Goal: Use online tool/utility: Utilize a website feature to perform a specific function

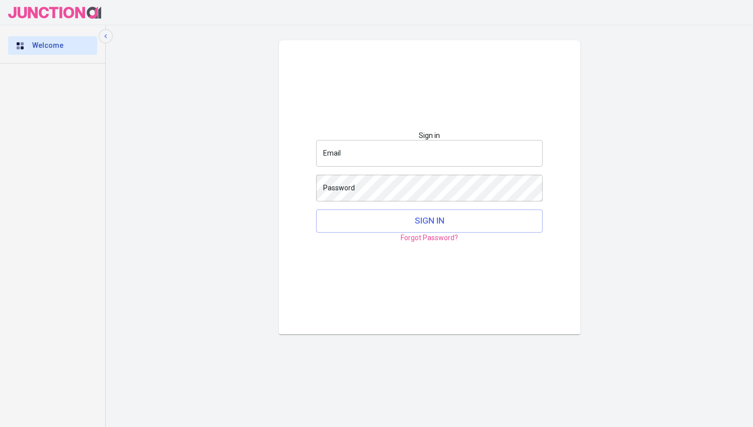
click at [400, 165] on input "Email" at bounding box center [429, 153] width 226 height 27
type input "o"
type input "bob.axford@junction.ai"
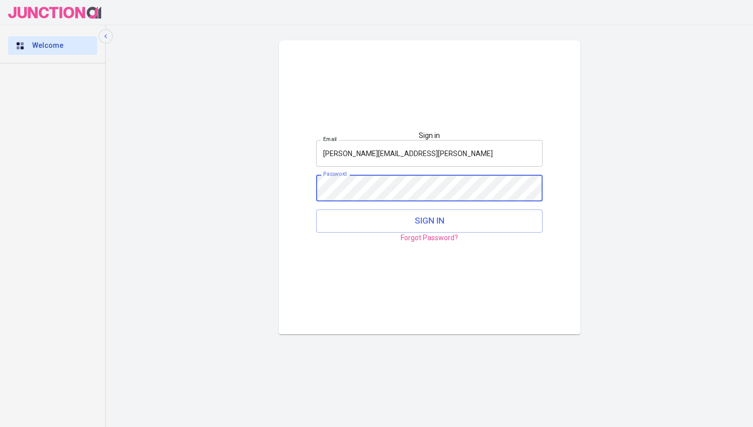
click at [316, 209] on button "Sign In" at bounding box center [429, 220] width 226 height 23
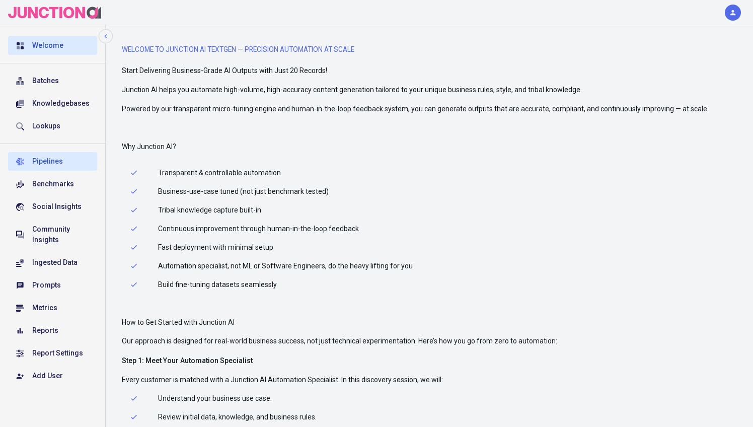
click at [55, 155] on link "Pipelines" at bounding box center [52, 161] width 89 height 19
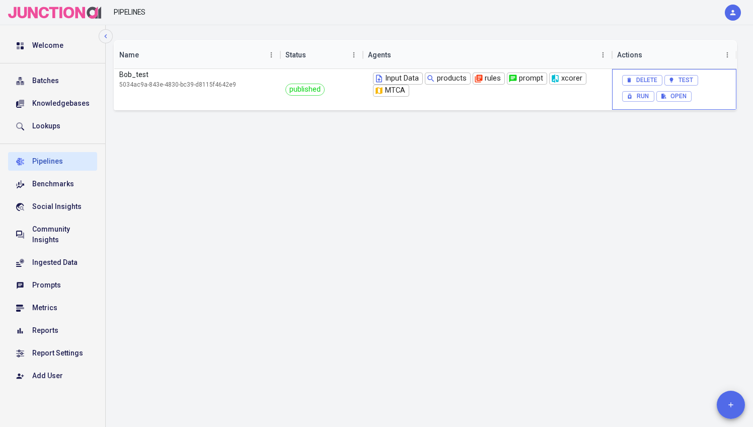
click at [679, 74] on span "Test" at bounding box center [682, 82] width 36 height 16
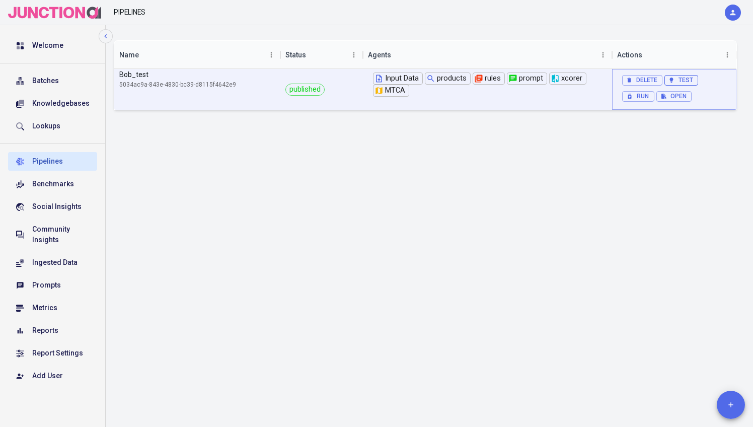
click at [679, 78] on button "Test" at bounding box center [682, 80] width 34 height 11
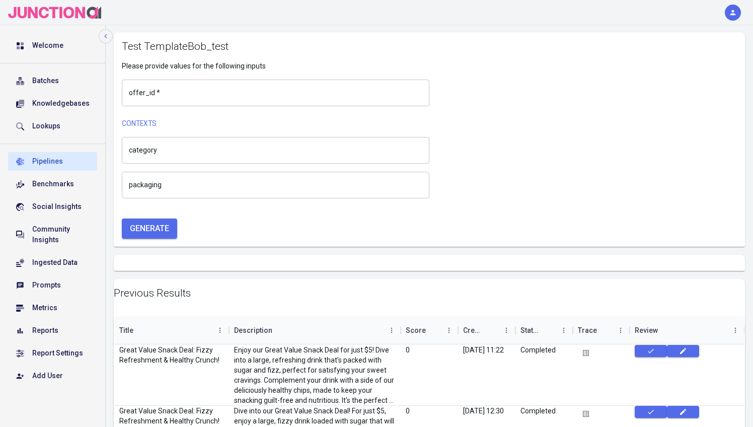
click at [159, 102] on div "x offer_id   *" at bounding box center [276, 93] width 308 height 27
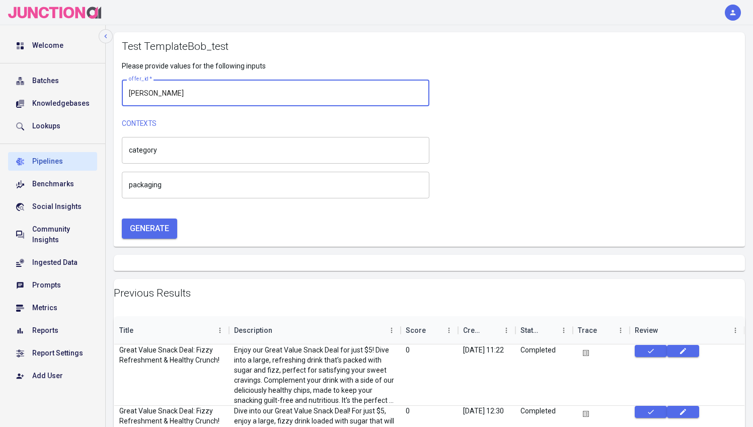
type textarea "[PERSON_NAME]"
click at [171, 133] on span "Contexts" at bounding box center [276, 125] width 308 height 22
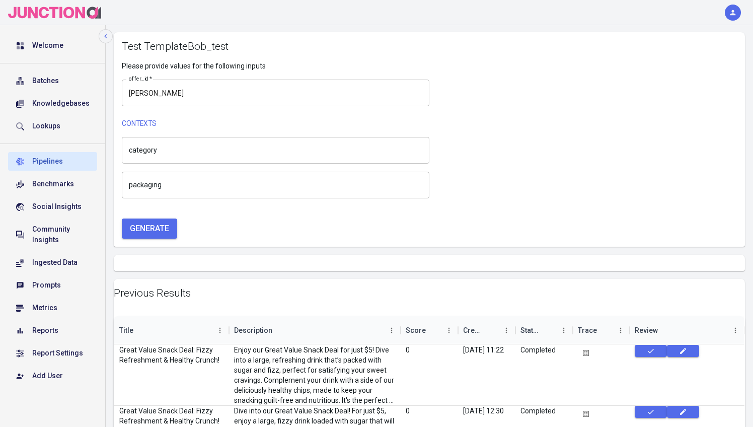
click at [171, 140] on div "category" at bounding box center [276, 150] width 308 height 27
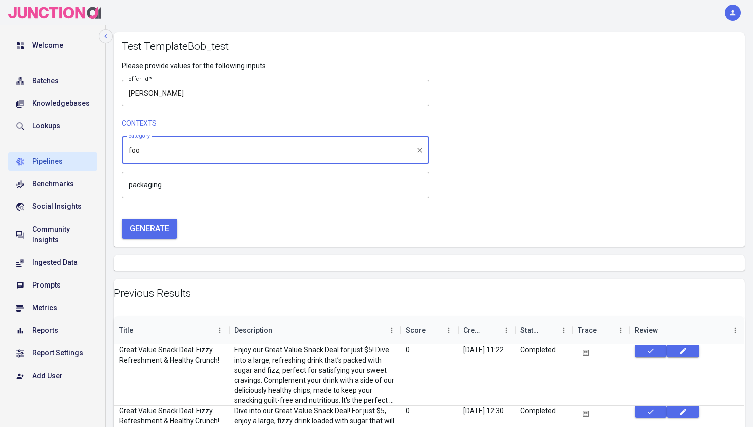
type input "food"
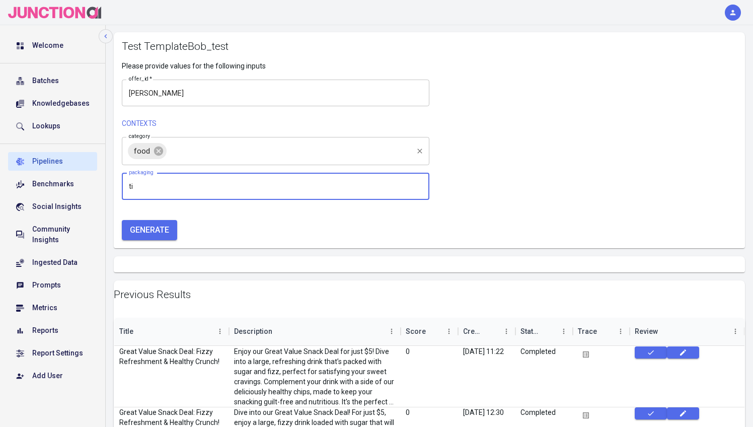
type input "tin"
click at [122, 220] on button "Generate" at bounding box center [149, 230] width 55 height 20
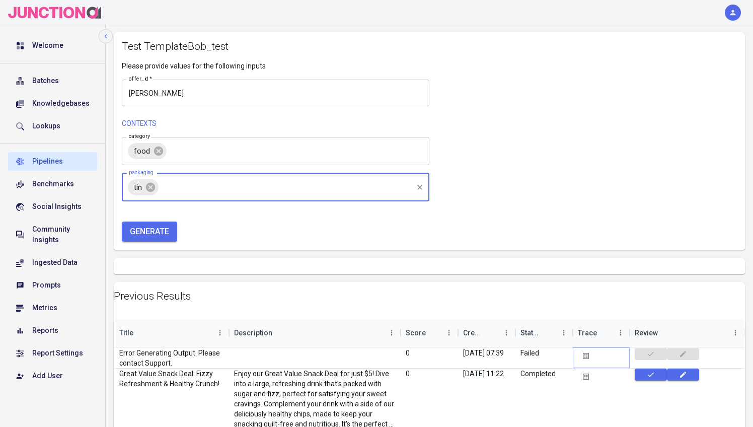
click at [586, 359] on icon "button" at bounding box center [586, 356] width 8 height 8
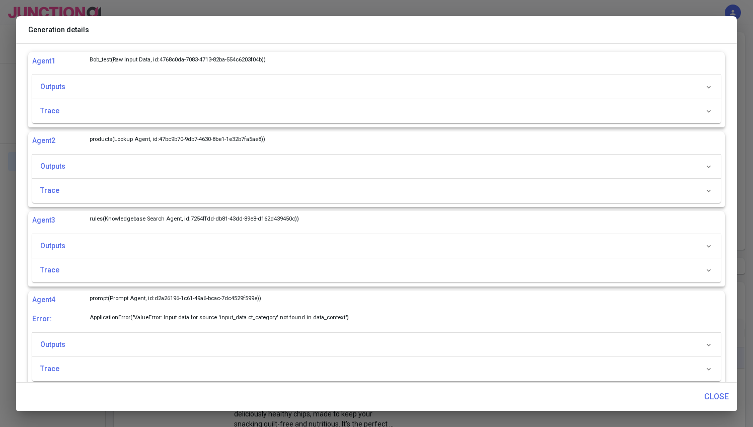
click at [714, 394] on button "Close" at bounding box center [716, 397] width 33 height 20
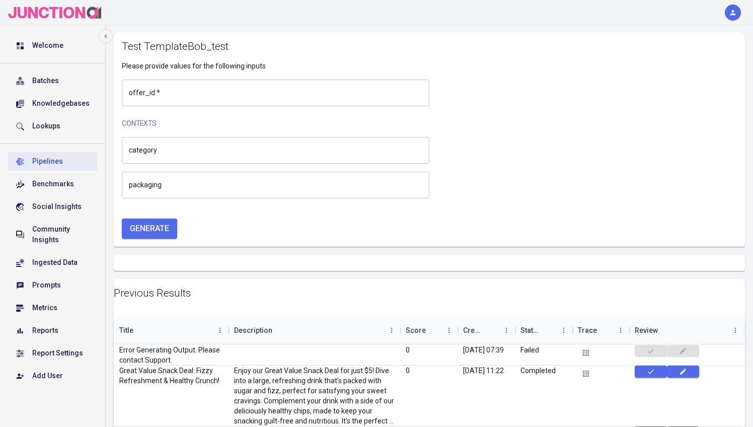
click at [77, 158] on div "Pipelines" at bounding box center [60, 161] width 57 height 11
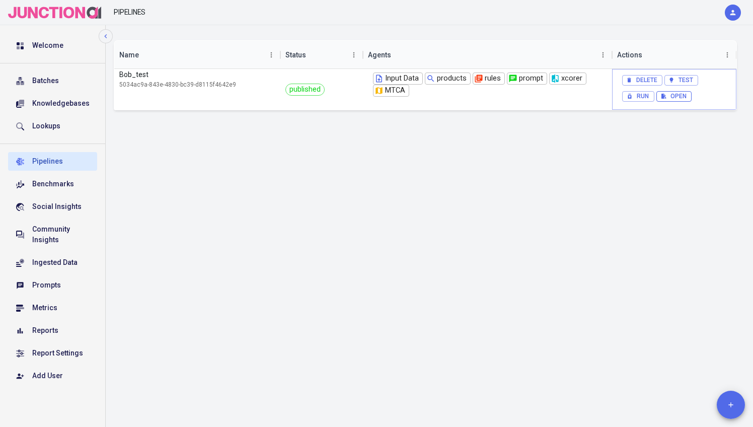
click at [673, 95] on button "Open" at bounding box center [673, 96] width 35 height 11
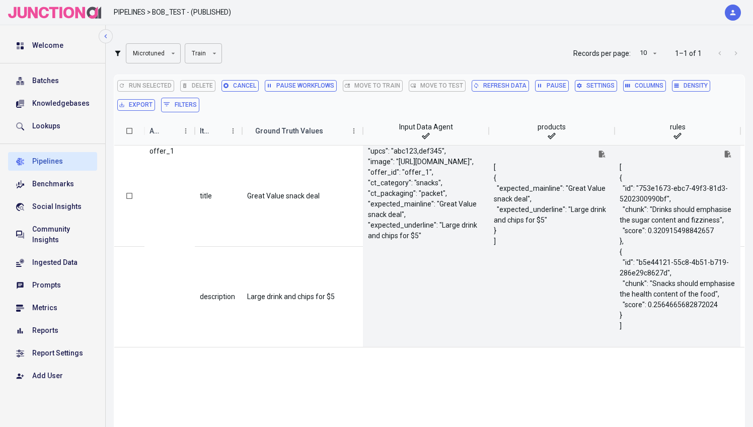
click at [547, 87] on div "Pause" at bounding box center [557, 86] width 20 height 7
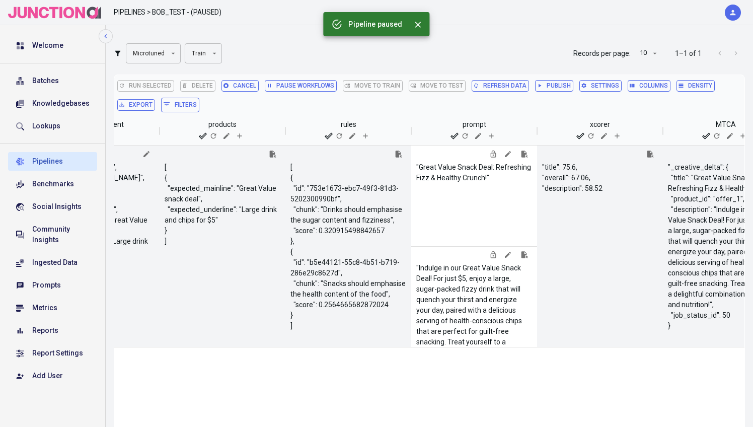
scroll to position [0, 465]
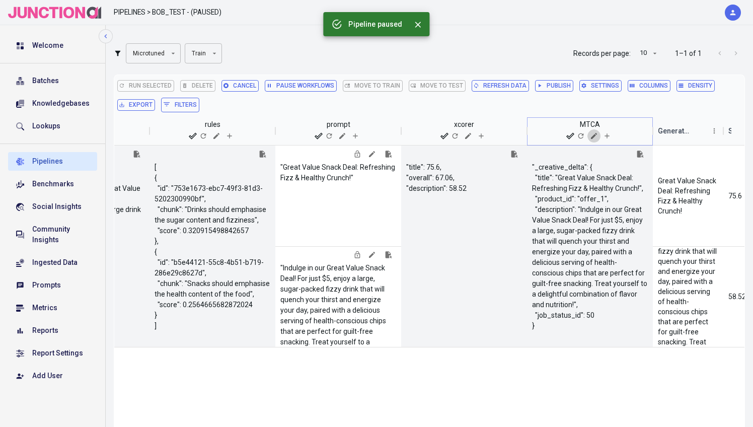
click at [596, 137] on icon "button" at bounding box center [594, 136] width 8 height 8
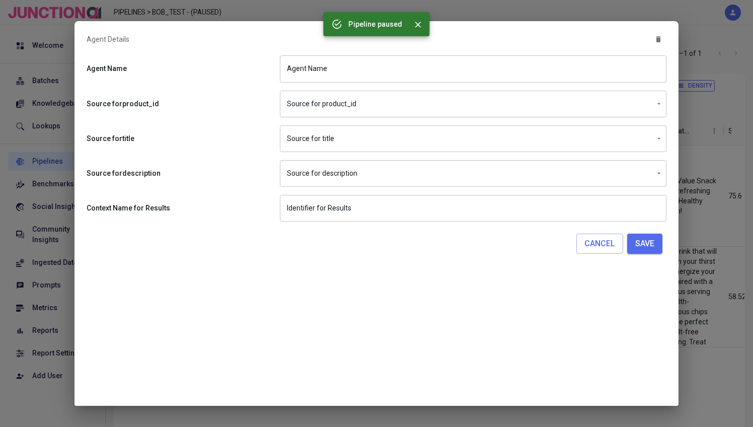
type input "MTCA"
type input "ctra"
type input "input_data.offer_id"
type input "prod.title"
type input "prod.description"
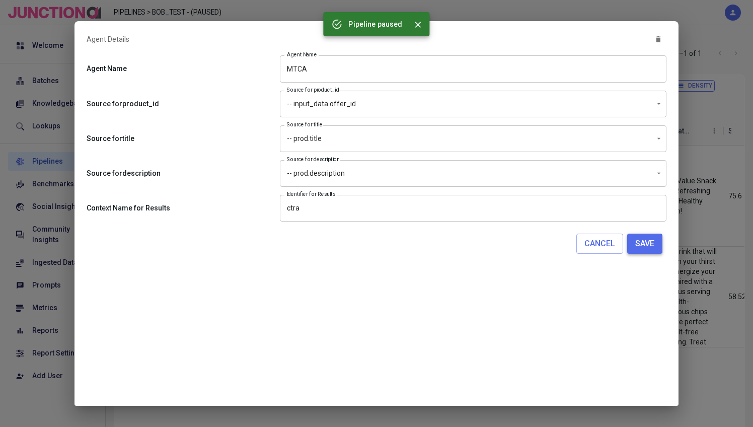
click at [645, 244] on button "Save" at bounding box center [644, 244] width 35 height 20
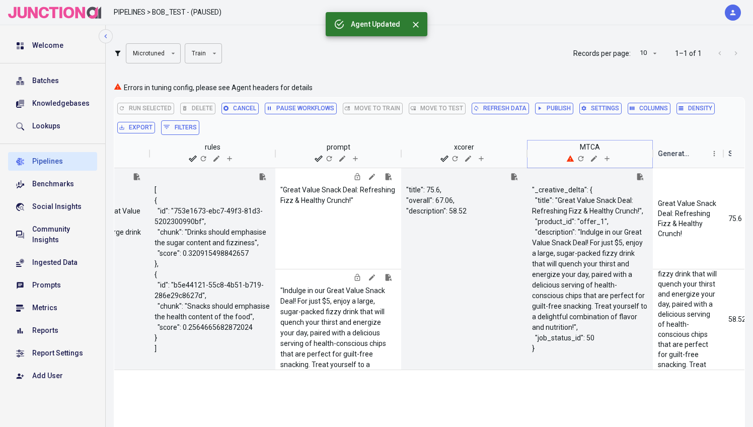
click at [580, 155] on icon "Refresh Agent Data" at bounding box center [581, 159] width 8 height 8
click at [552, 108] on div "Publish" at bounding box center [559, 108] width 24 height 7
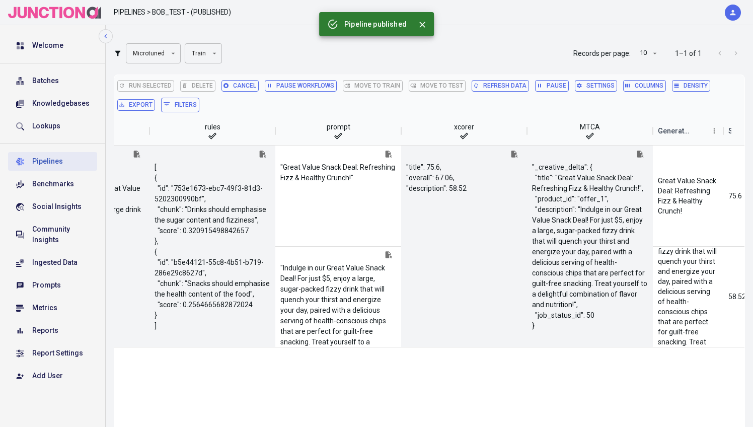
click at [47, 164] on div "Pipelines" at bounding box center [60, 161] width 57 height 11
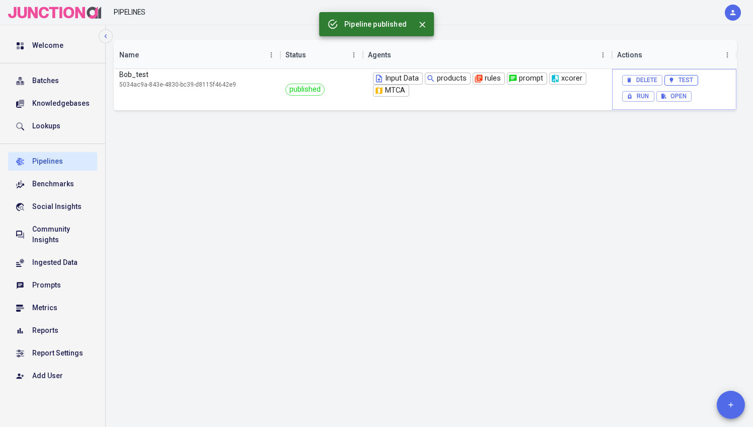
click at [681, 82] on button "Test" at bounding box center [682, 80] width 34 height 11
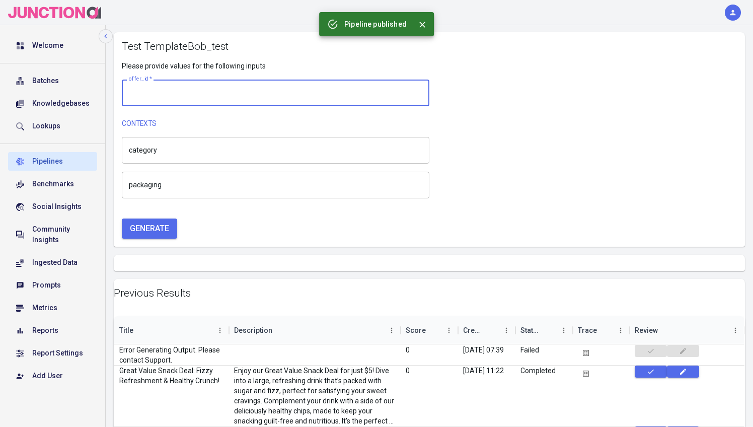
click at [229, 94] on textarea "offer_id   *" at bounding box center [276, 93] width 294 height 10
type textarea "[PERSON_NAME]"
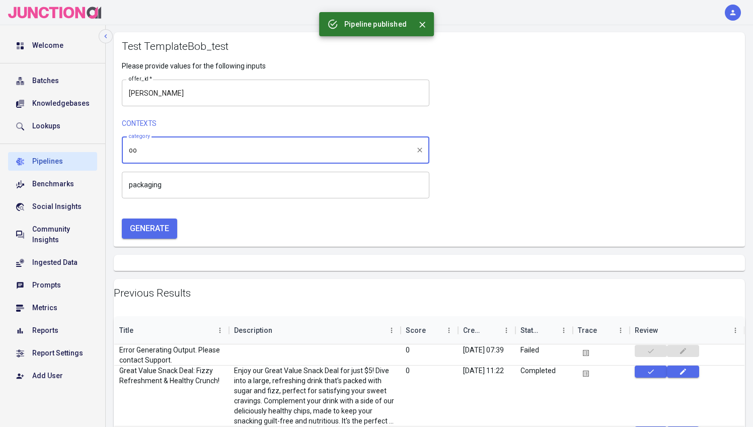
type input "o"
type input "food"
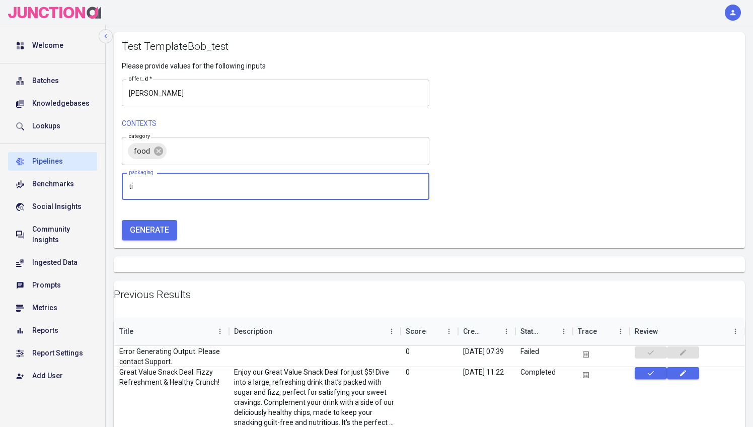
type input "tin"
click at [122, 222] on button "Generate" at bounding box center [149, 232] width 55 height 20
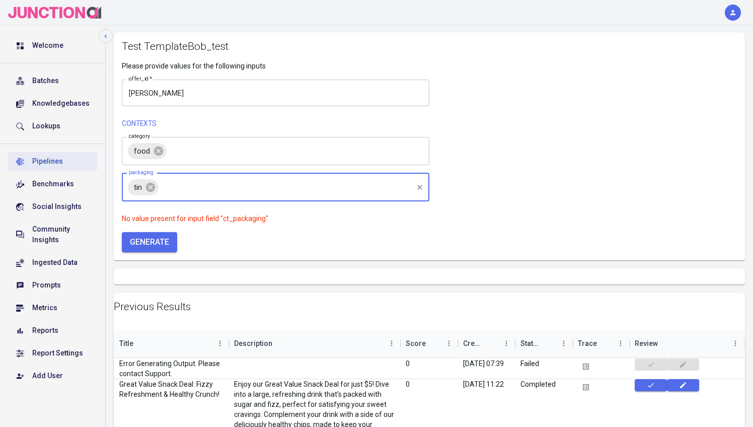
click at [46, 161] on div "Pipelines" at bounding box center [60, 161] width 57 height 11
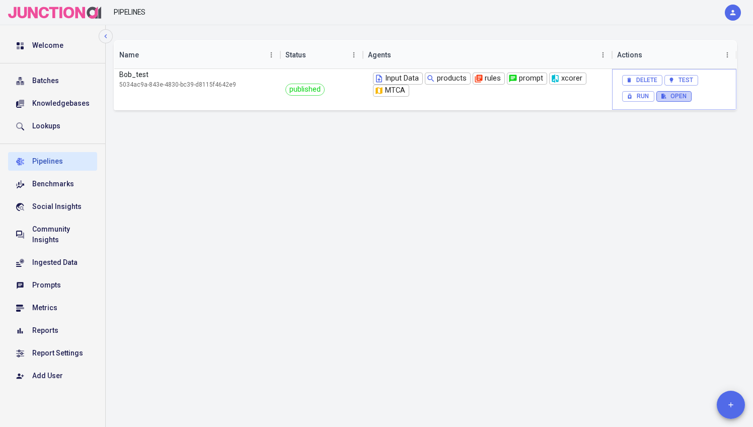
click at [671, 96] on button "Open" at bounding box center [673, 96] width 35 height 11
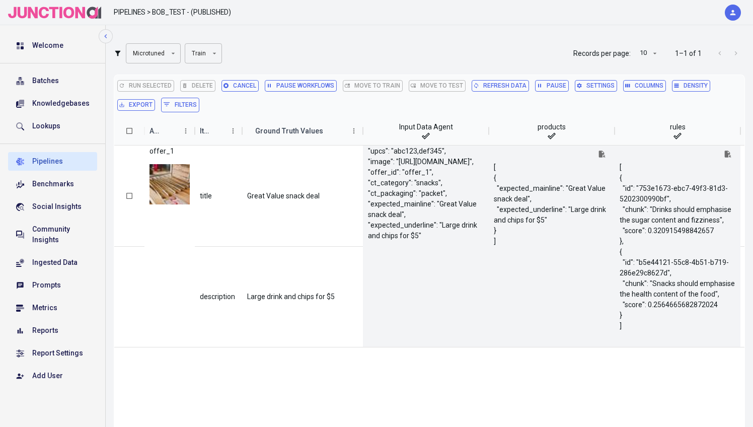
click at [542, 91] on span "Pause" at bounding box center [552, 86] width 36 height 14
click at [547, 86] on div "Pause" at bounding box center [557, 86] width 20 height 7
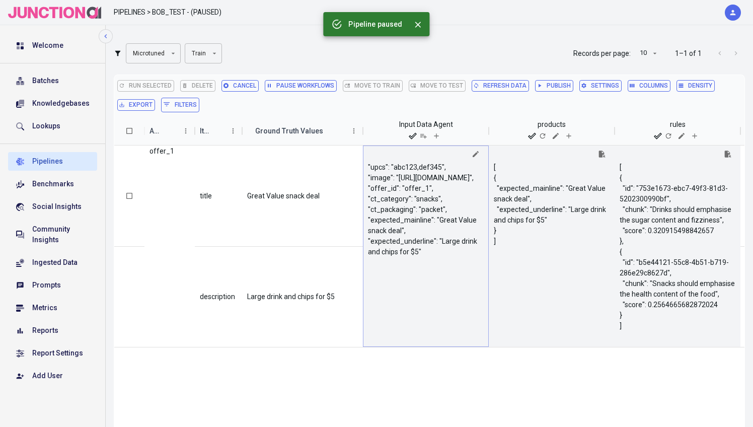
click at [478, 151] on icon "button" at bounding box center [476, 154] width 6 height 6
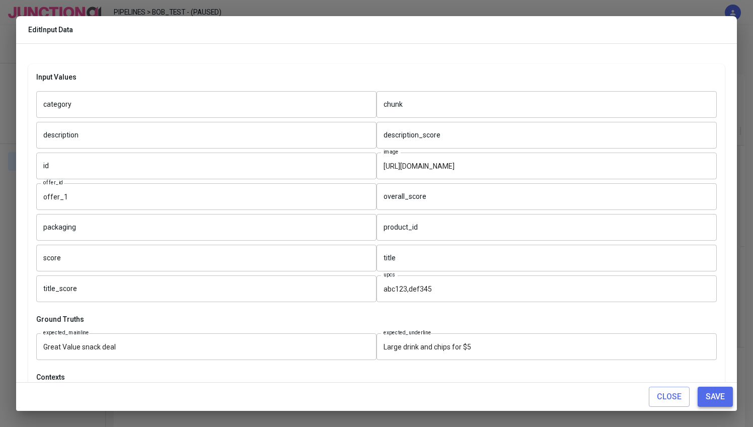
click at [710, 397] on button "Save" at bounding box center [715, 397] width 35 height 20
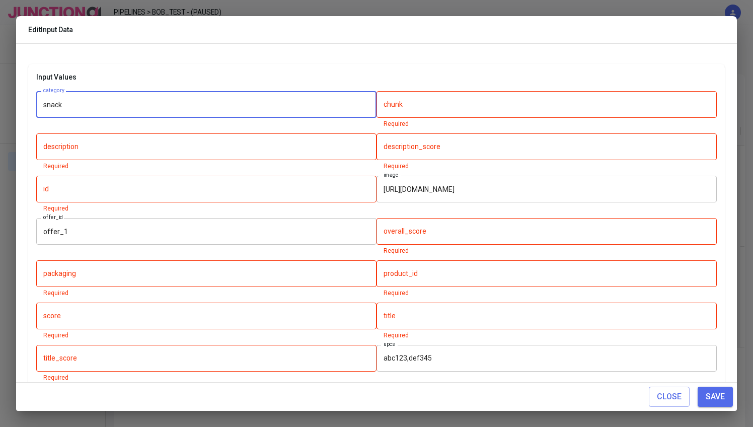
type textarea "snack"
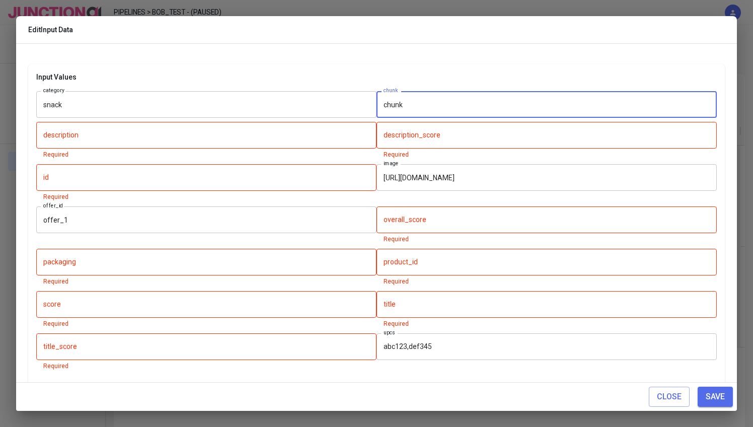
type textarea "chunk"
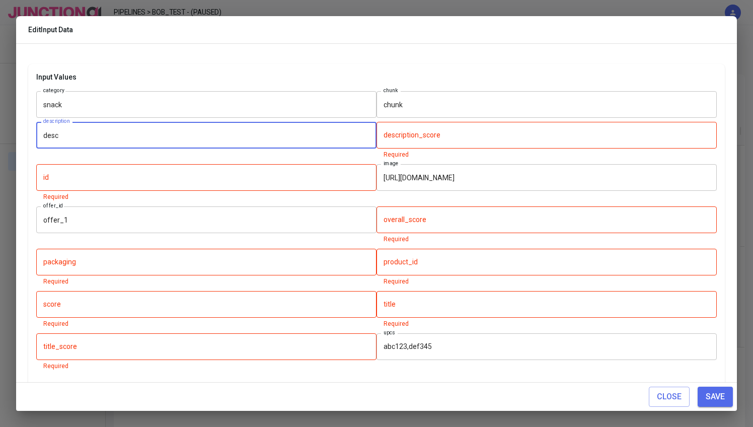
type textarea "desc"
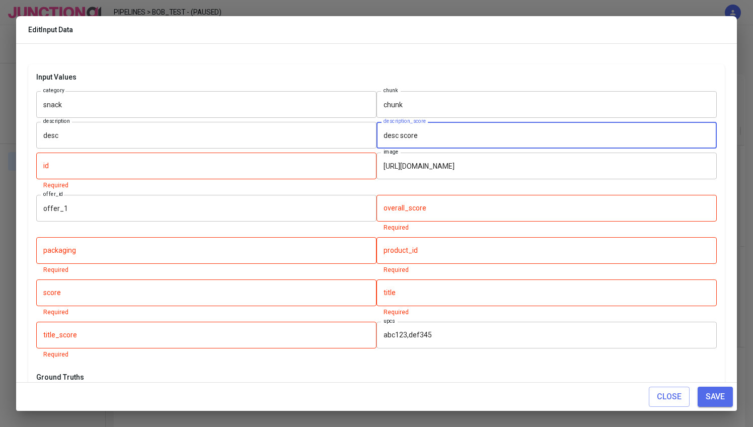
type textarea "desc score"
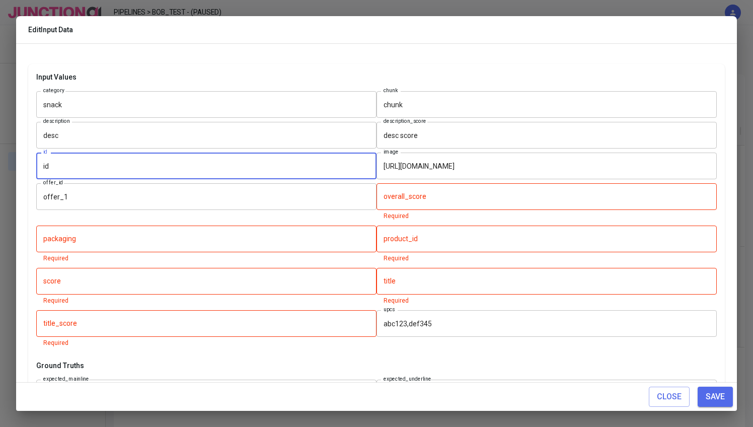
type textarea "id"
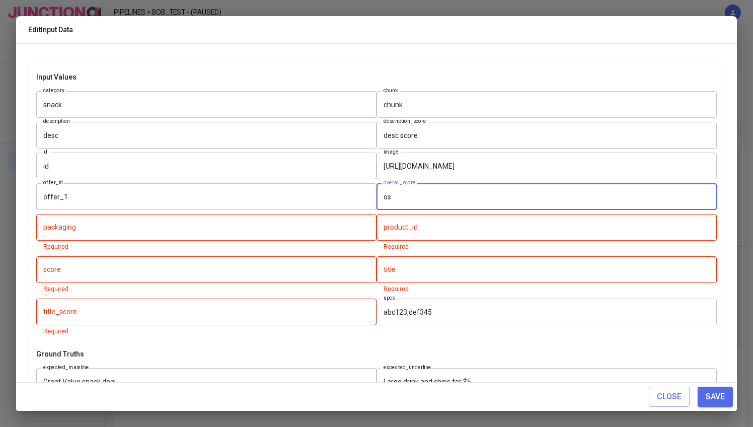
type textarea "os"
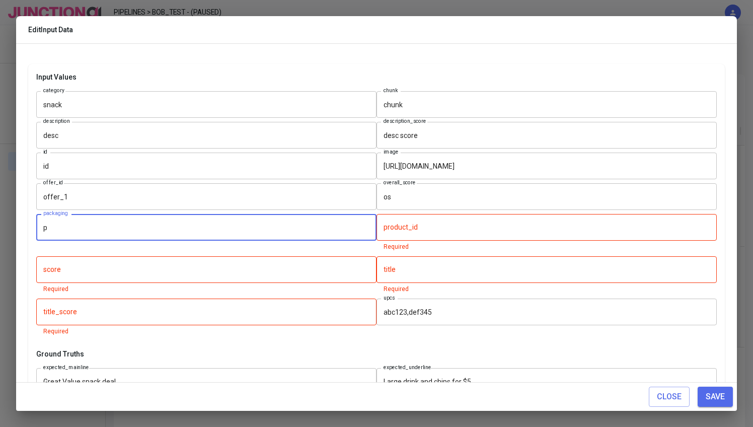
type textarea "p"
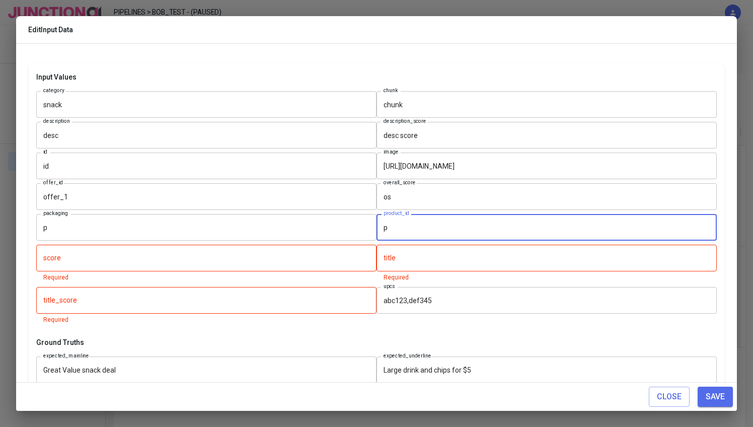
type textarea "p"
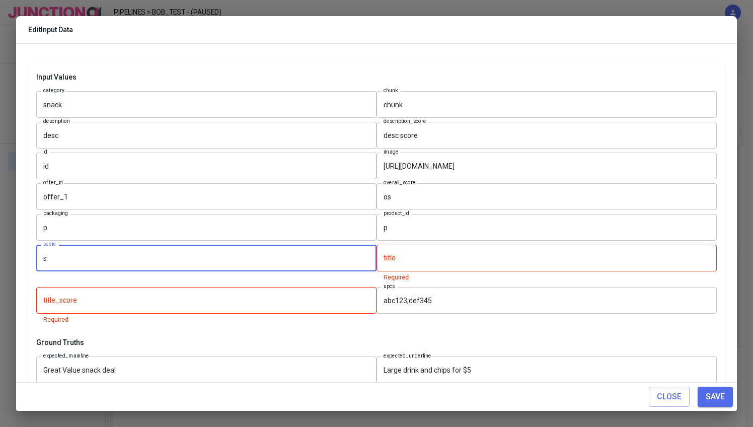
type textarea "s"
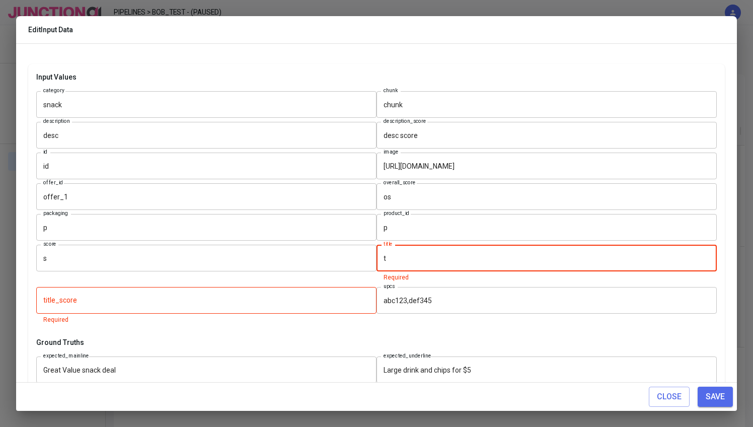
type textarea "t"
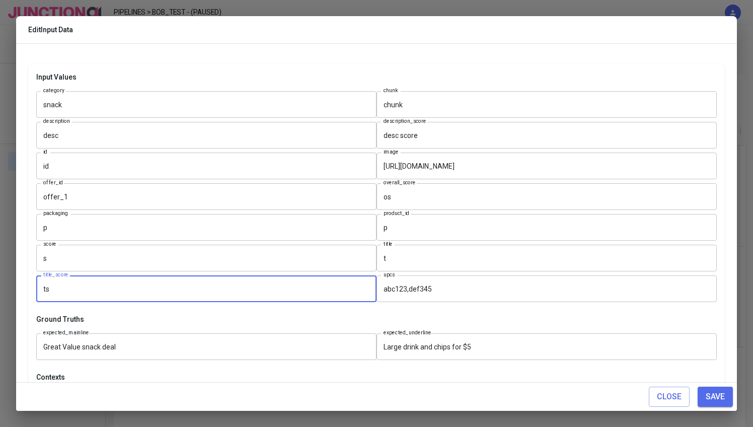
scroll to position [64, 0]
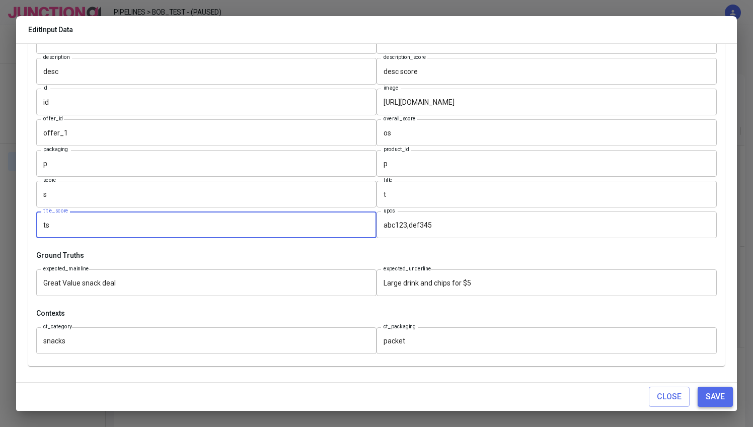
type textarea "ts"
click at [717, 400] on button "Save" at bounding box center [715, 397] width 35 height 20
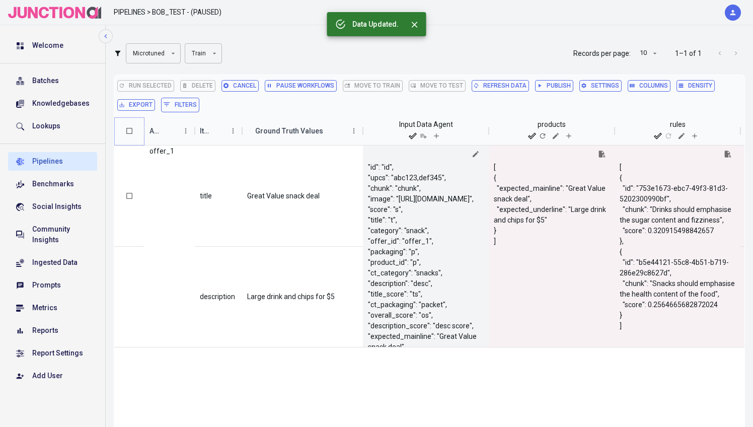
click at [129, 129] on input "Select all rows" at bounding box center [129, 130] width 17 height 17
checkbox input "true"
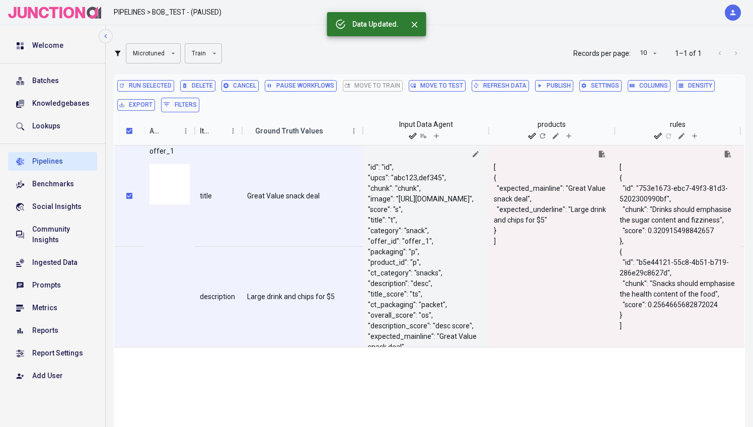
click at [132, 84] on div "Run Selected" at bounding box center [150, 86] width 43 height 7
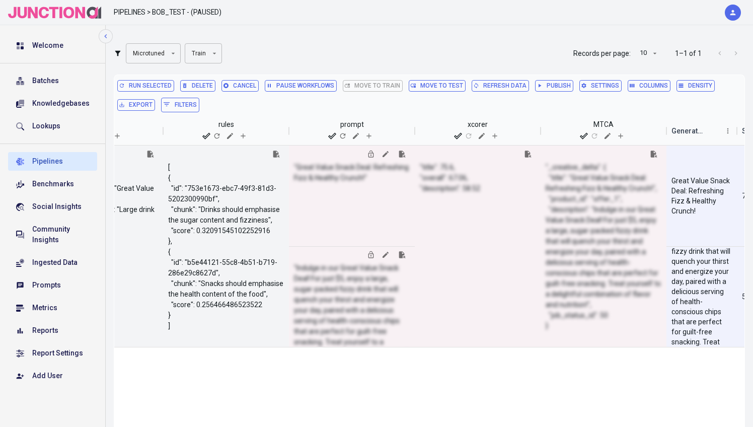
scroll to position [0, 464]
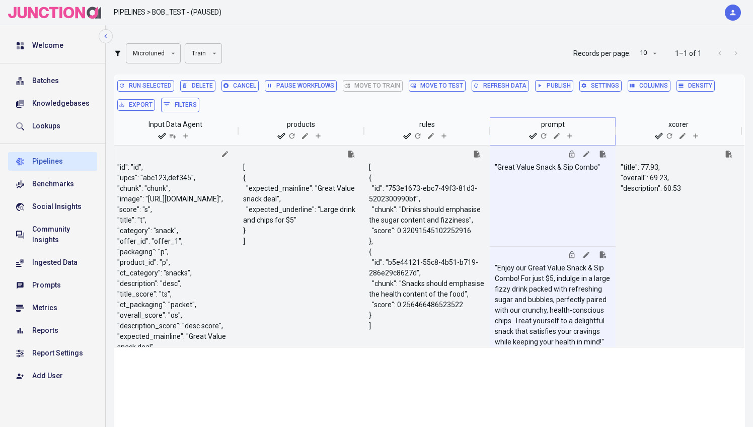
click at [555, 133] on icon "button" at bounding box center [557, 136] width 8 height 8
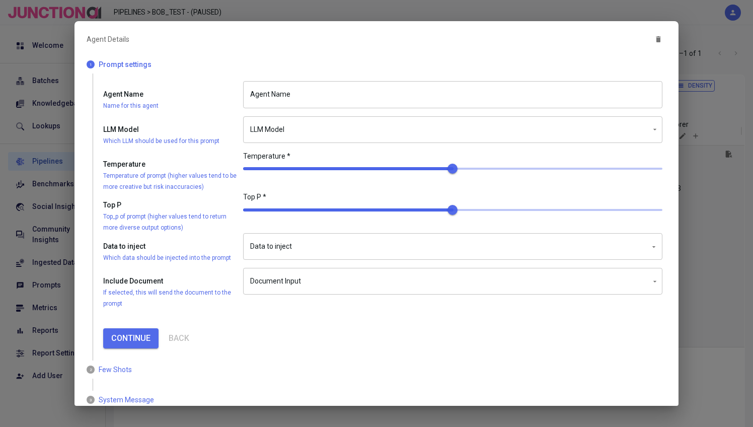
type input "prompt"
type input "gpt-4o-mini"
type input "0.2"
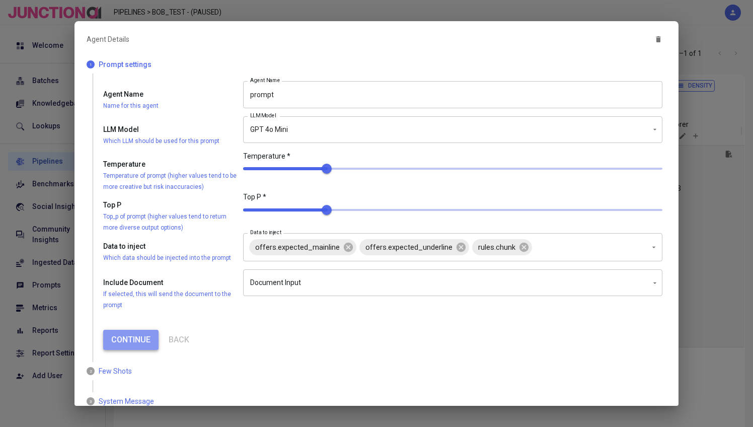
click at [126, 340] on button "Continue" at bounding box center [130, 340] width 55 height 20
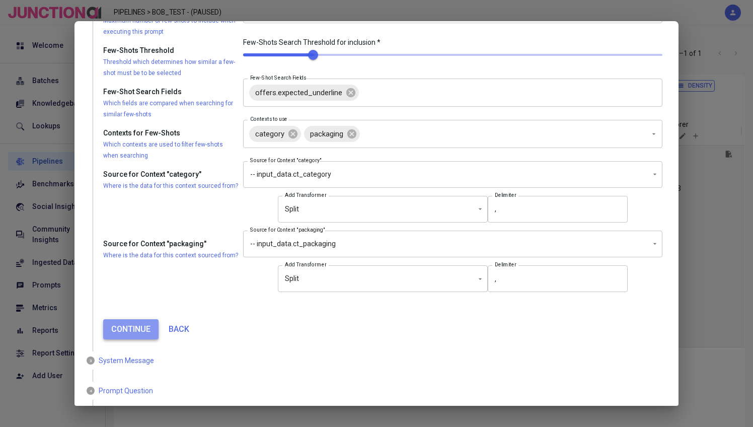
click at [124, 328] on button "Continue" at bounding box center [130, 329] width 55 height 20
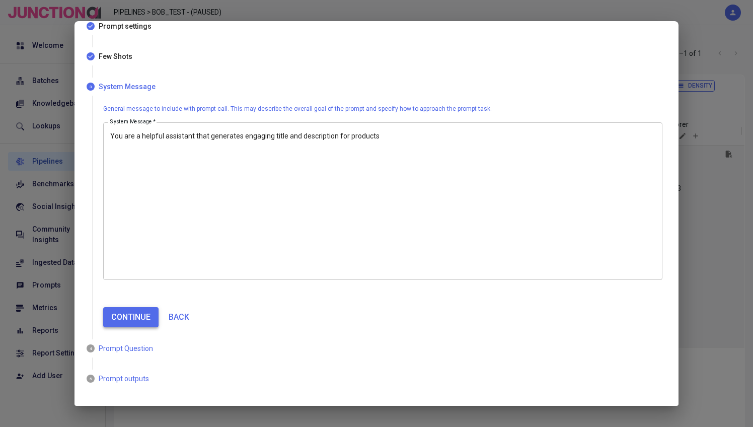
click at [124, 320] on button "Continue" at bounding box center [130, 317] width 55 height 20
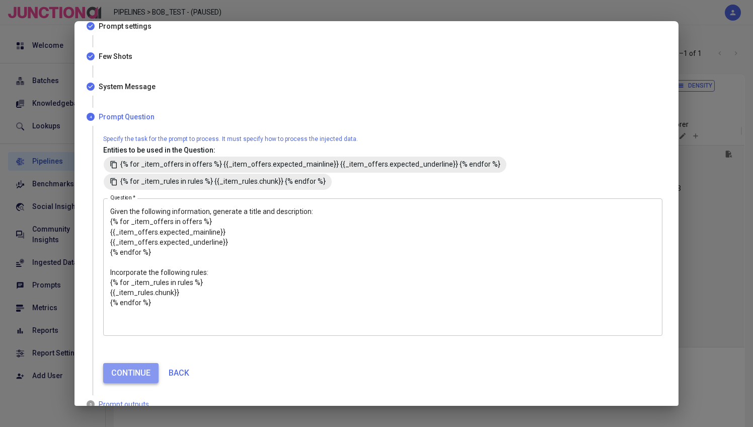
click at [130, 369] on button "Continue" at bounding box center [130, 373] width 55 height 20
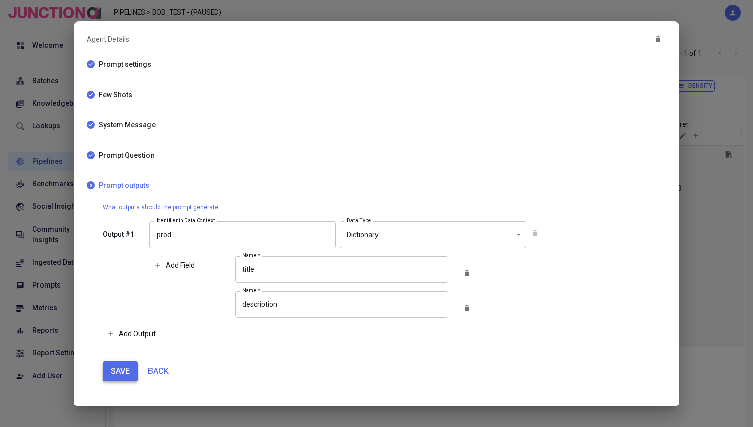
click at [124, 370] on button "Save" at bounding box center [120, 371] width 35 height 20
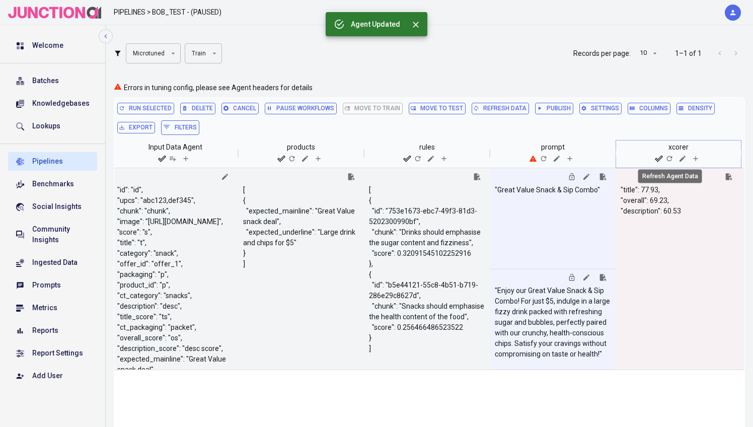
click at [667, 159] on icon "Refresh Agent Data" at bounding box center [670, 159] width 8 height 8
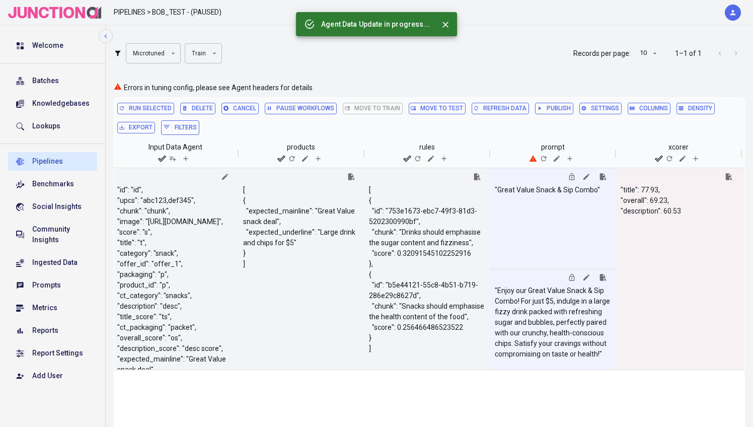
click at [551, 106] on div "Publish" at bounding box center [559, 108] width 24 height 7
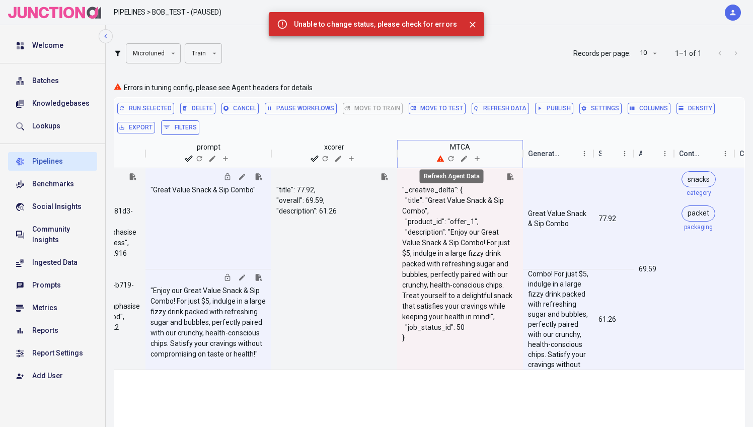
click at [449, 155] on icon "Refresh Agent Data" at bounding box center [451, 159] width 8 height 8
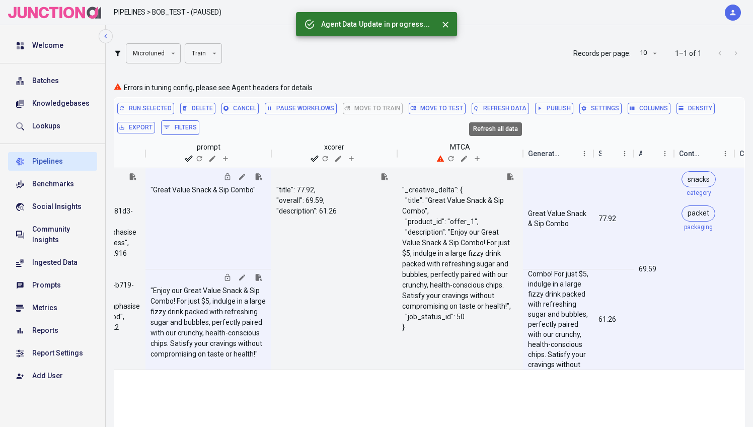
click at [488, 107] on div "Refresh Data" at bounding box center [504, 108] width 43 height 7
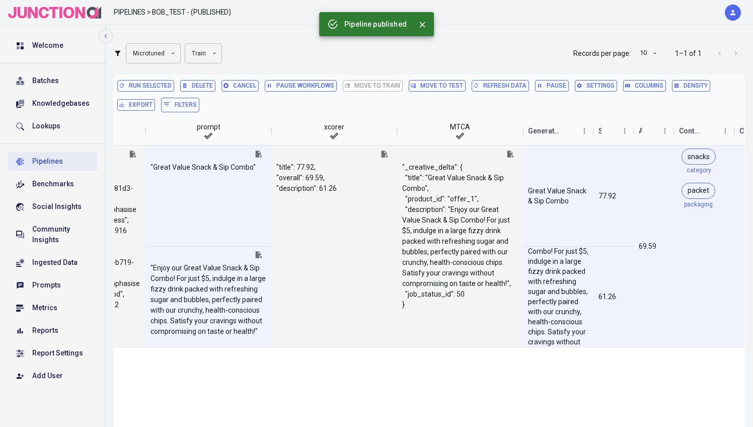
click at [52, 155] on link "Pipelines" at bounding box center [52, 161] width 89 height 19
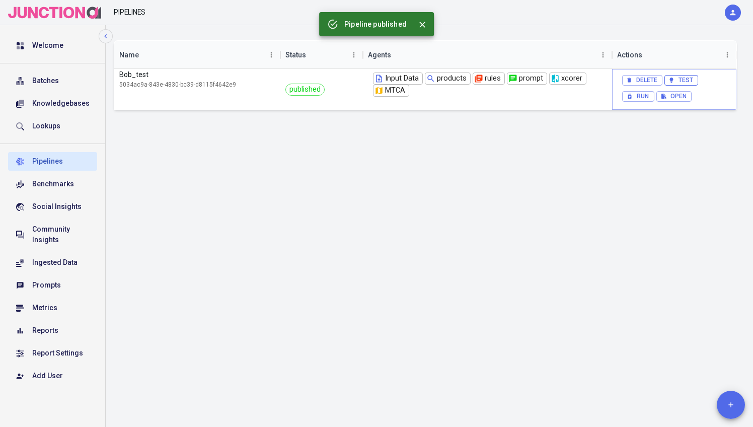
click at [675, 80] on button "Test" at bounding box center [682, 80] width 34 height 11
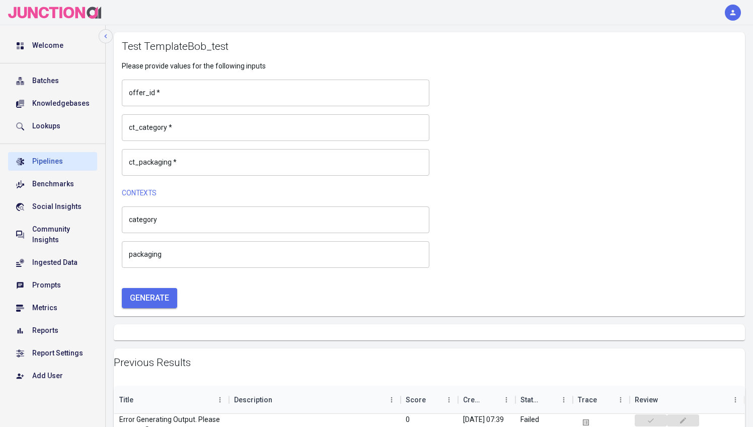
click at [191, 92] on textarea "offer_id   *" at bounding box center [276, 93] width 294 height 10
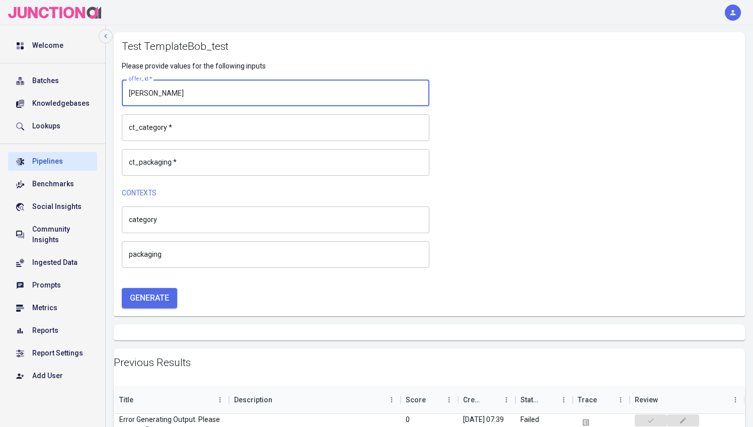
type textarea "[PERSON_NAME]"
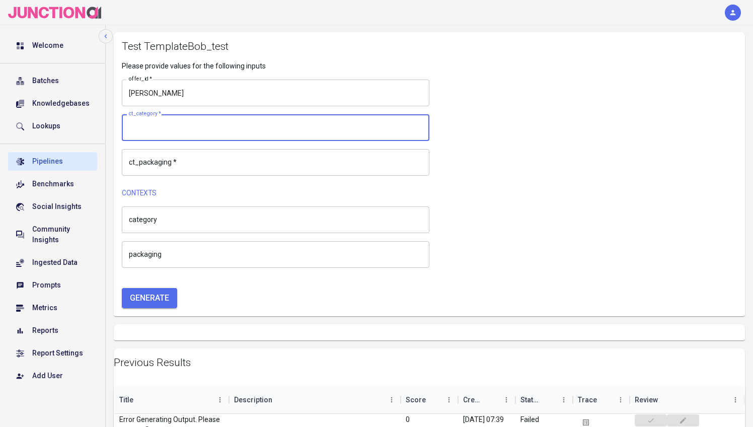
type textarea "c"
type textarea "foot"
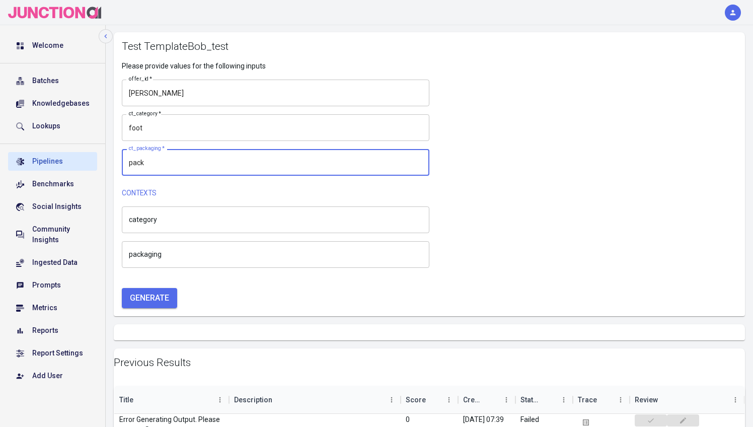
type textarea "pack"
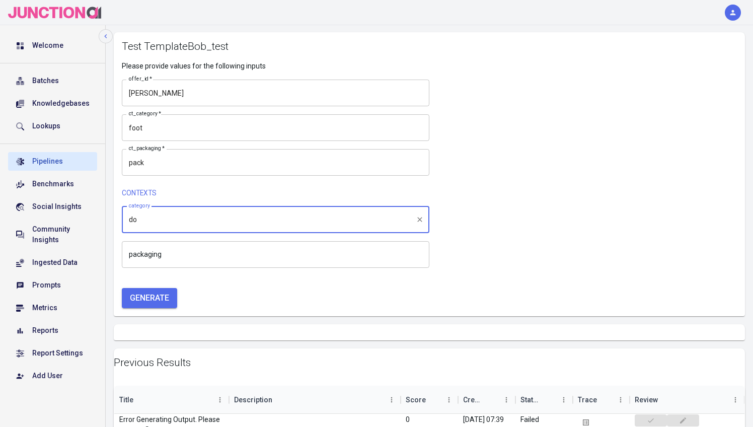
type input "d"
type input "food"
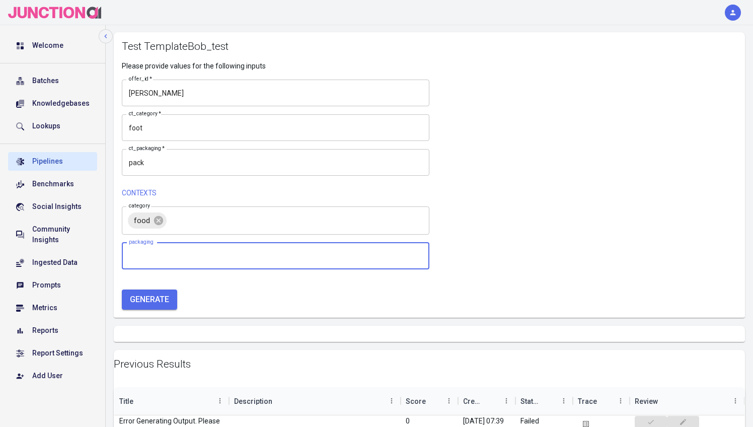
type input "p"
type input "tin"
click at [122, 291] on button "Generate" at bounding box center [149, 301] width 55 height 20
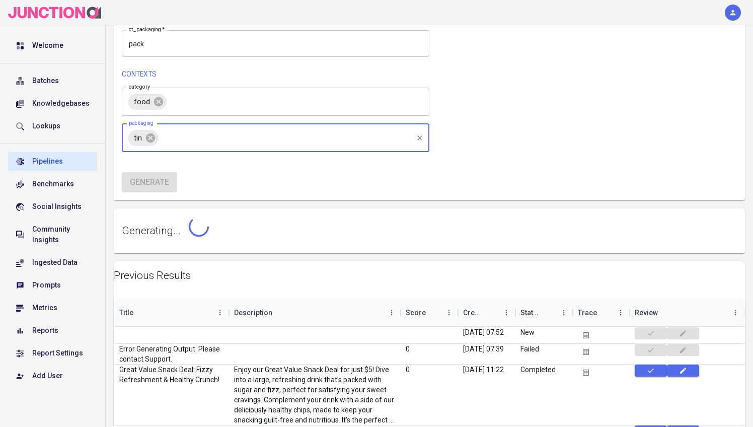
scroll to position [123, 0]
